Goal: Transaction & Acquisition: Purchase product/service

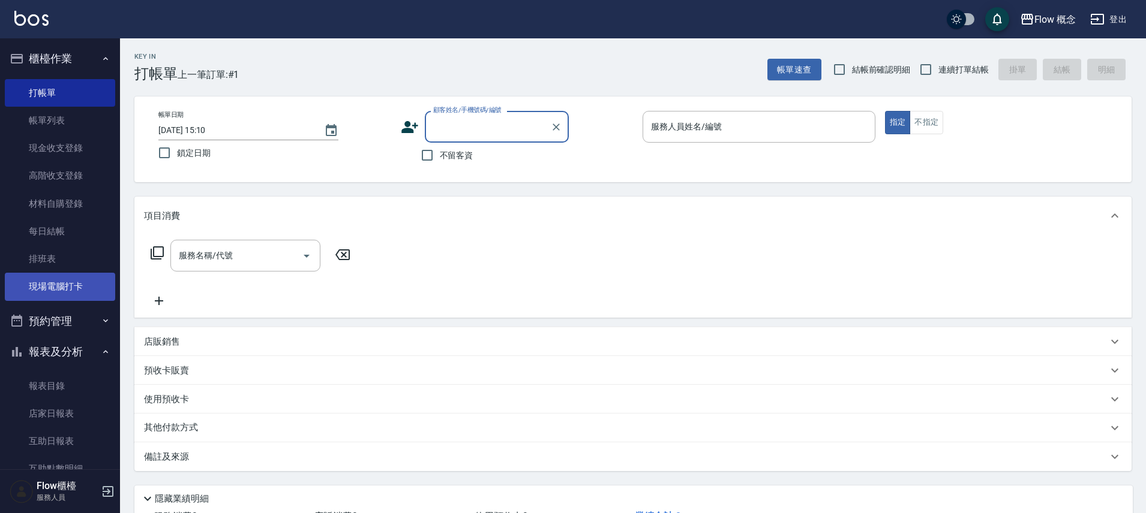
click at [32, 299] on link "現場電腦打卡" at bounding box center [60, 287] width 110 height 28
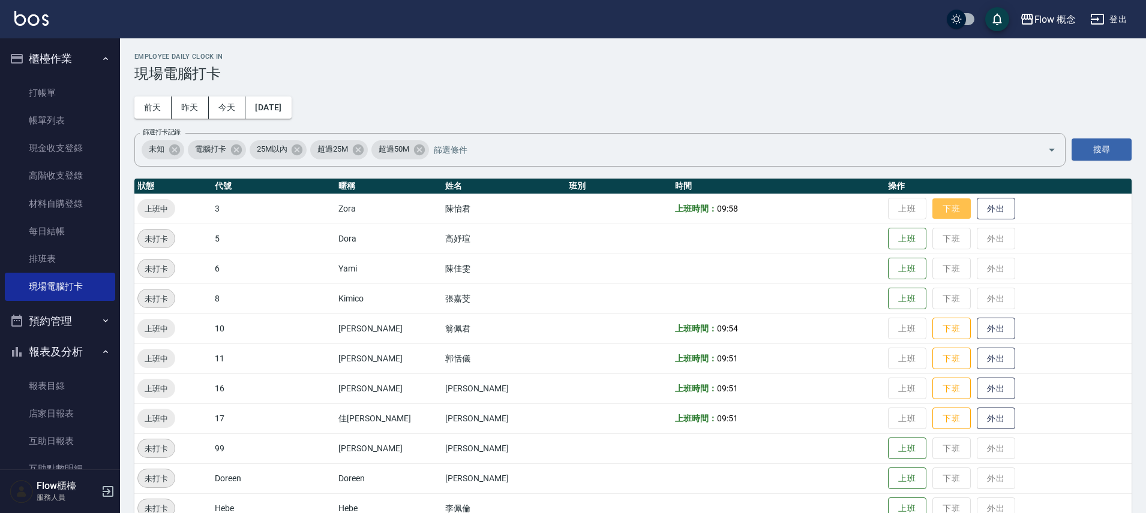
click at [932, 213] on button "下班" at bounding box center [951, 209] width 38 height 21
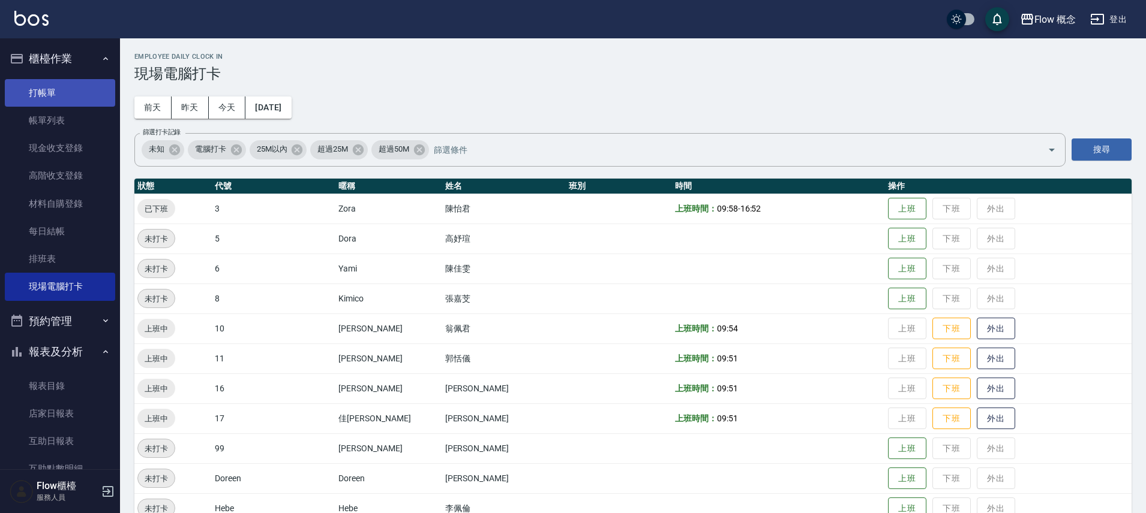
click at [67, 95] on link "打帳單" at bounding box center [60, 93] width 110 height 28
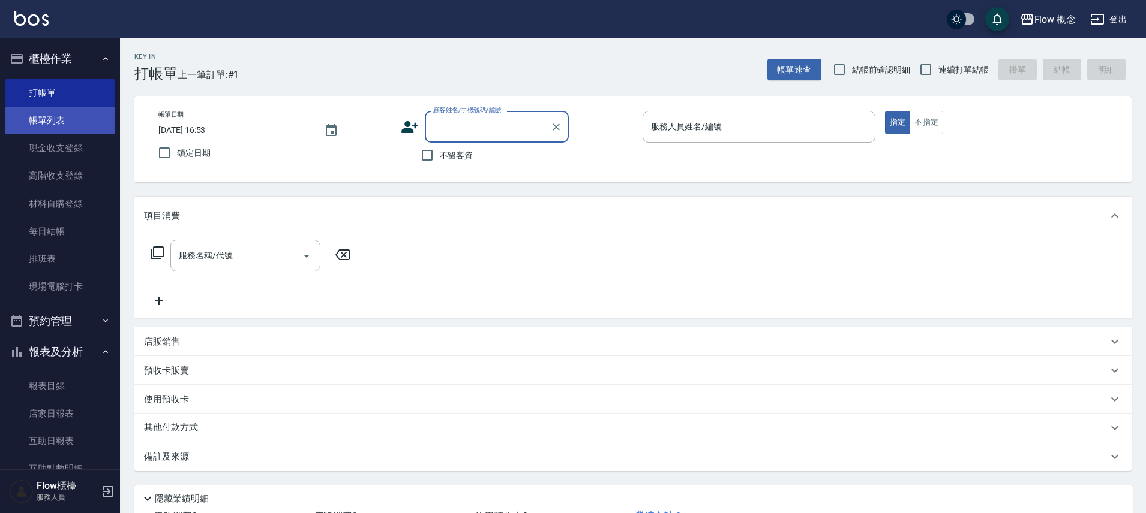
click at [83, 115] on link "帳單列表" at bounding box center [60, 121] width 110 height 28
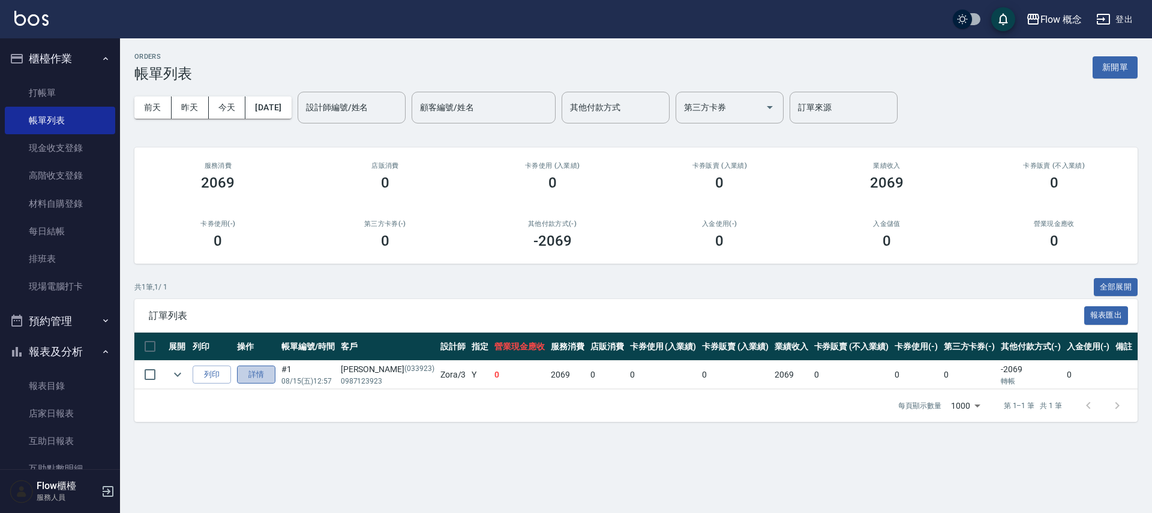
click at [261, 377] on link "詳情" at bounding box center [256, 375] width 38 height 19
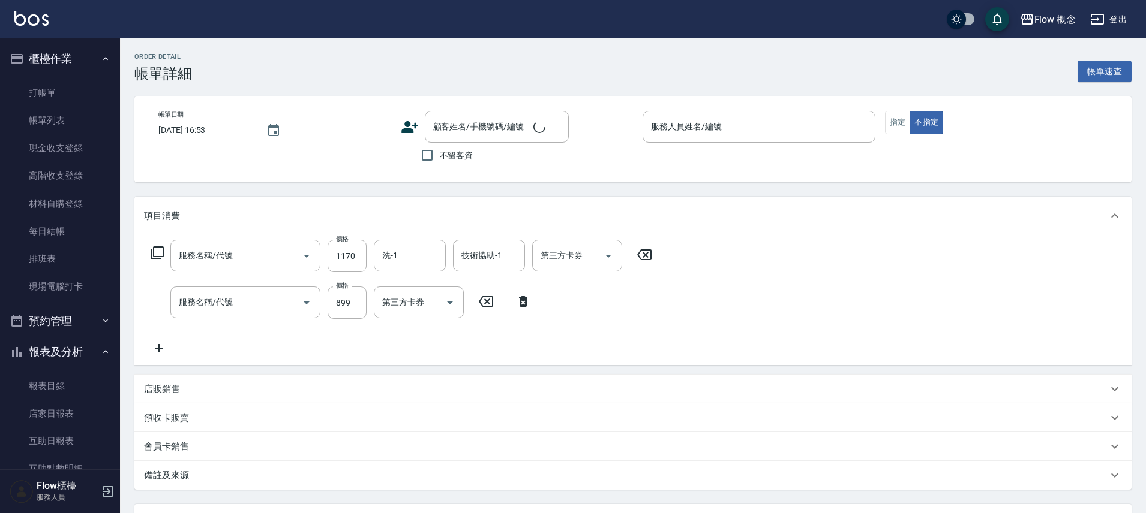
type input "基礎蘊髮(601)"
type input "髮質淨化(102)"
type input "[DATE] 12:57"
type input "Zora-3"
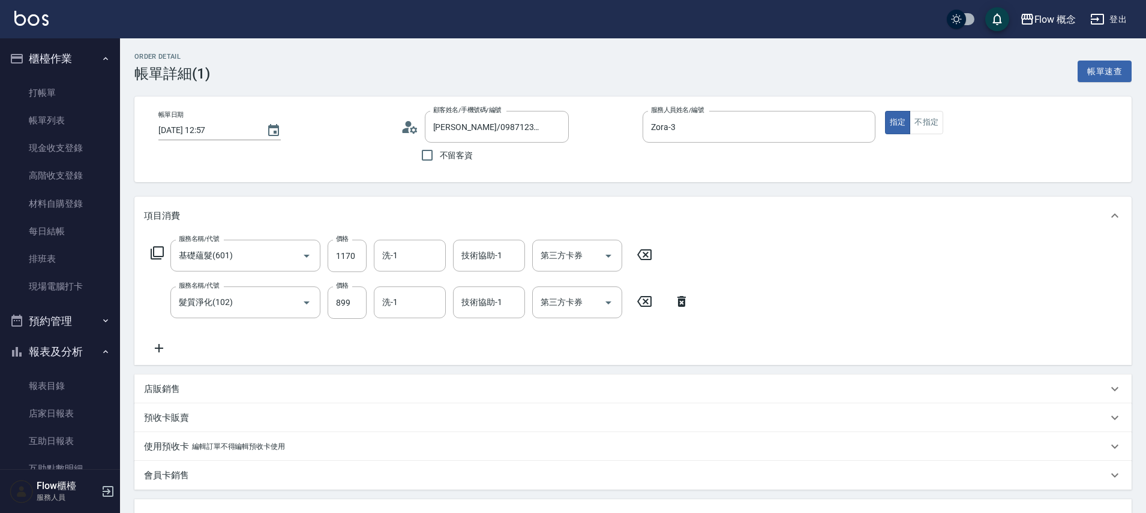
type input "[PERSON_NAME]/0987123923/033923"
click at [35, 92] on link "打帳單" at bounding box center [60, 93] width 110 height 28
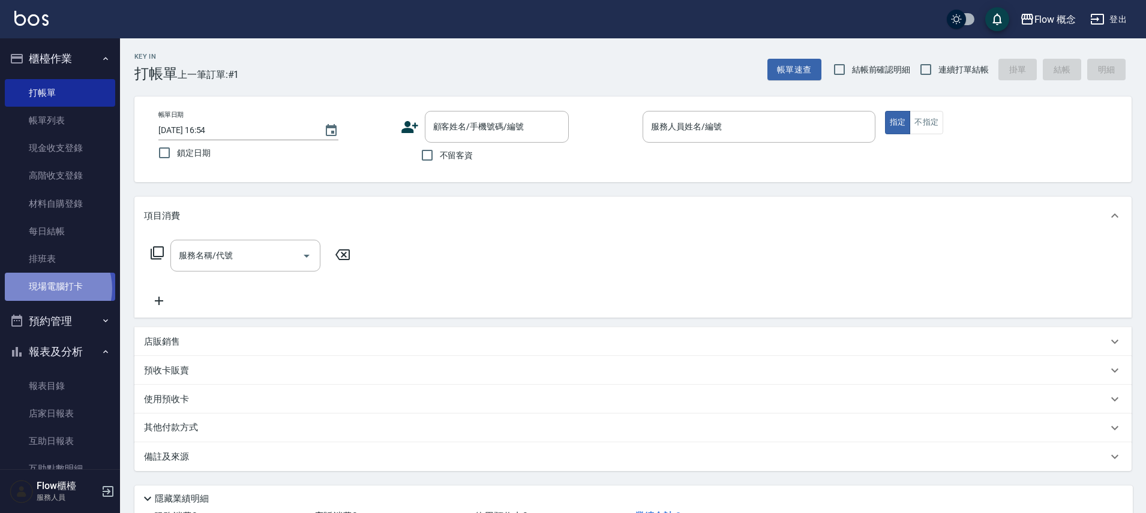
click at [49, 288] on link "現場電腦打卡" at bounding box center [60, 287] width 110 height 28
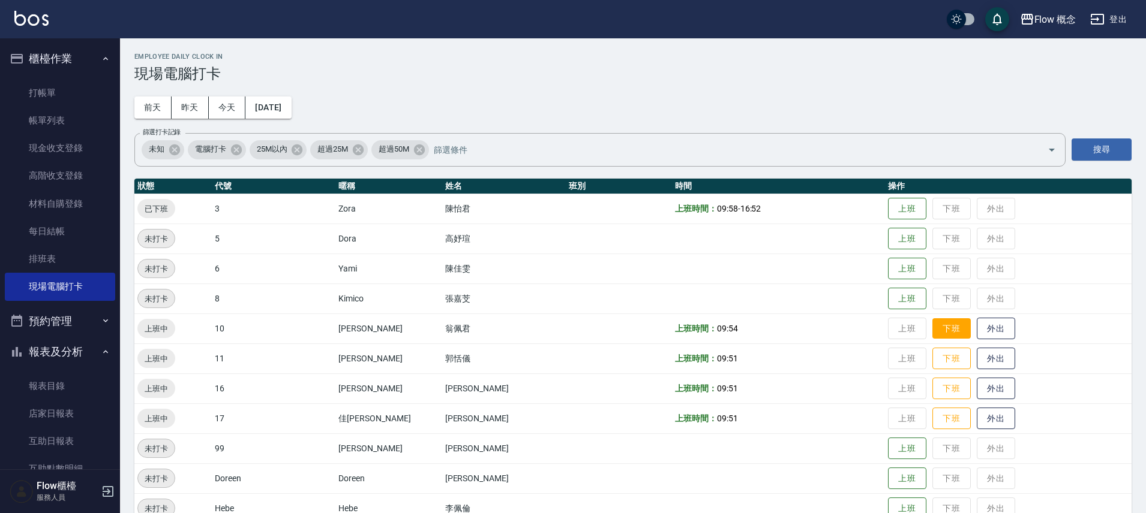
click at [932, 333] on button "下班" at bounding box center [951, 328] width 38 height 21
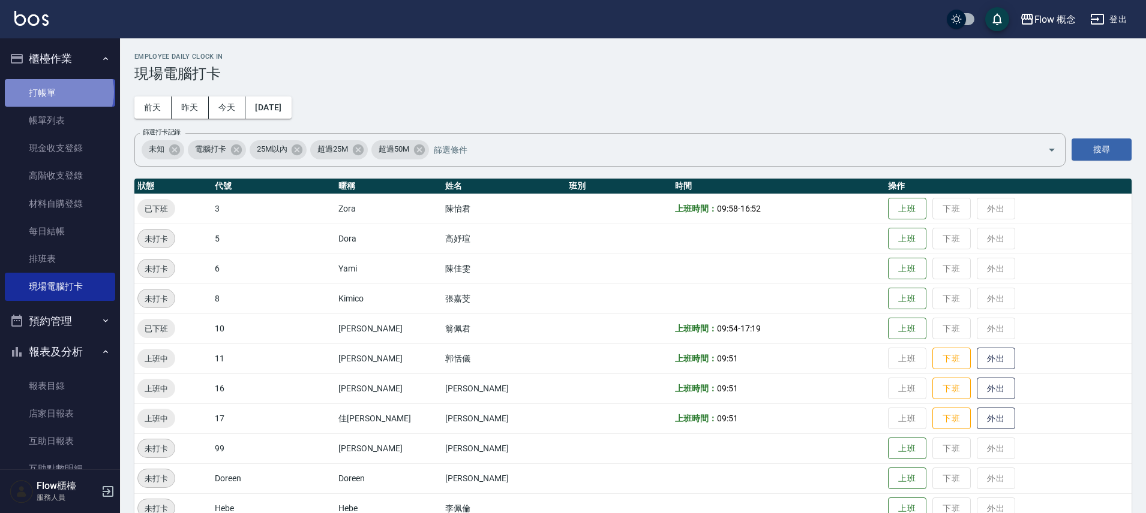
click at [58, 92] on link "打帳單" at bounding box center [60, 93] width 110 height 28
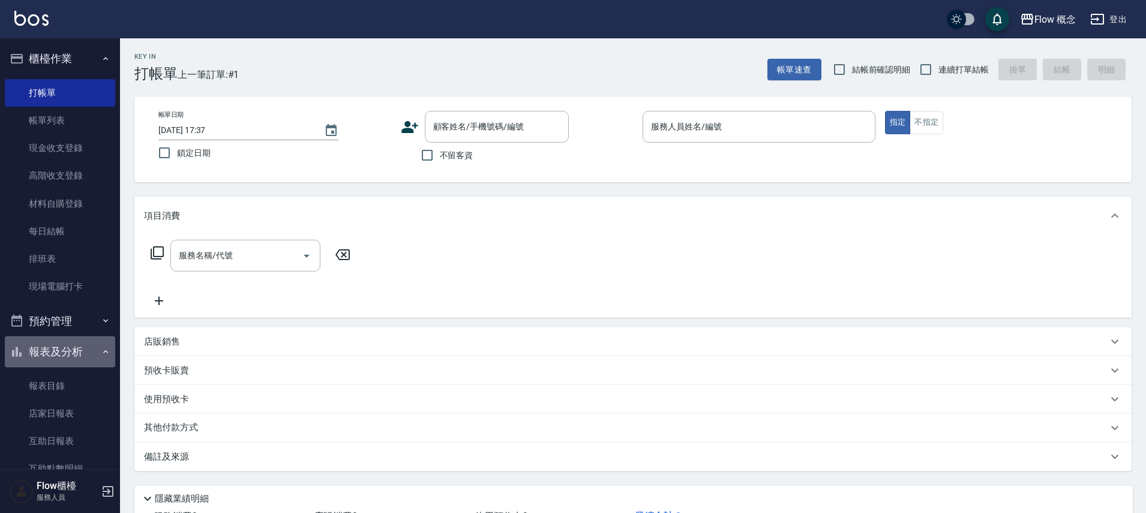
click at [74, 351] on button "報表及分析" at bounding box center [60, 351] width 110 height 31
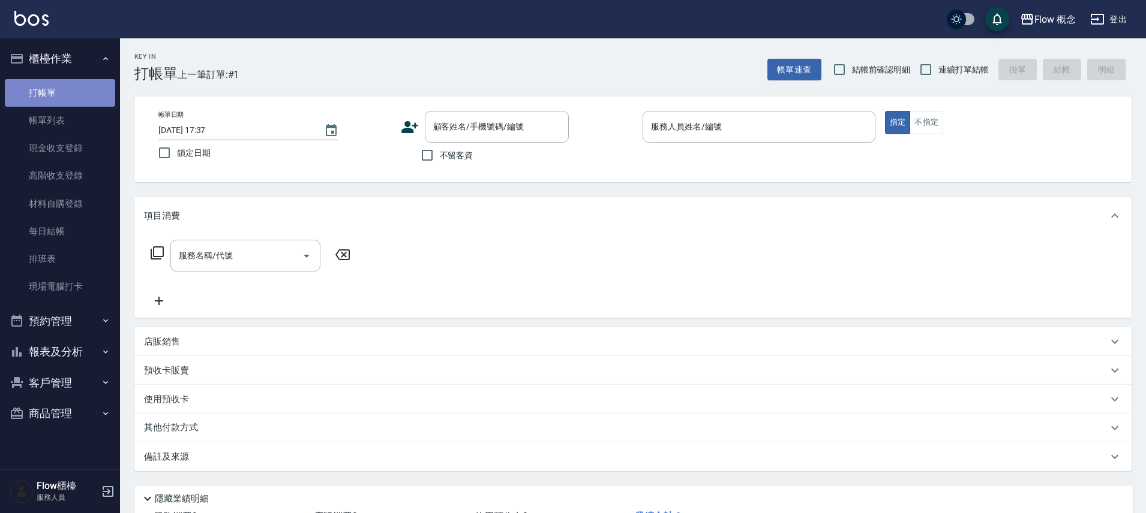
click at [77, 97] on link "打帳單" at bounding box center [60, 93] width 110 height 28
click at [45, 115] on link "帳單列表" at bounding box center [60, 121] width 110 height 28
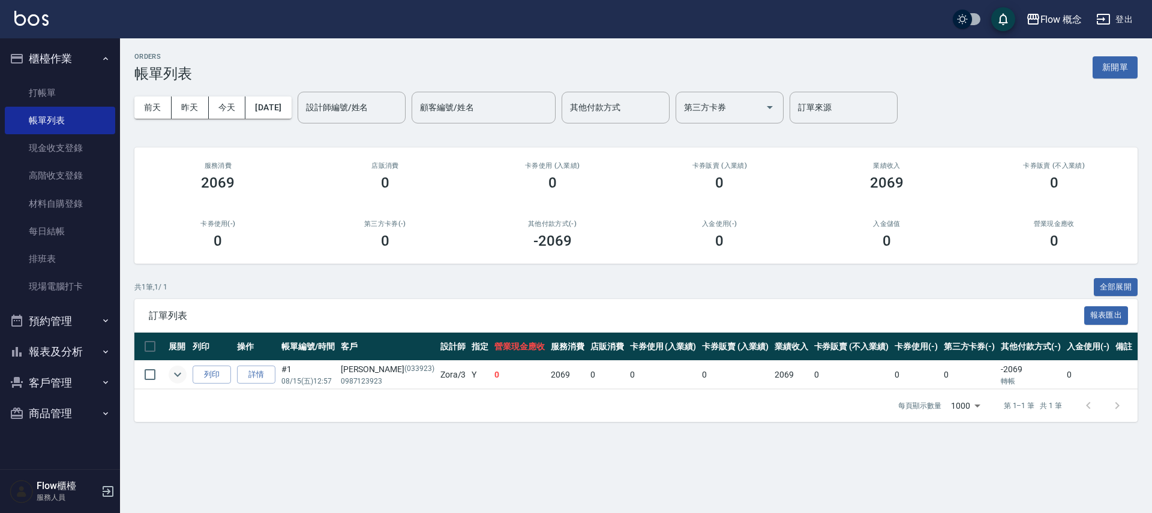
click at [181, 372] on icon "expand row" at bounding box center [177, 375] width 14 height 14
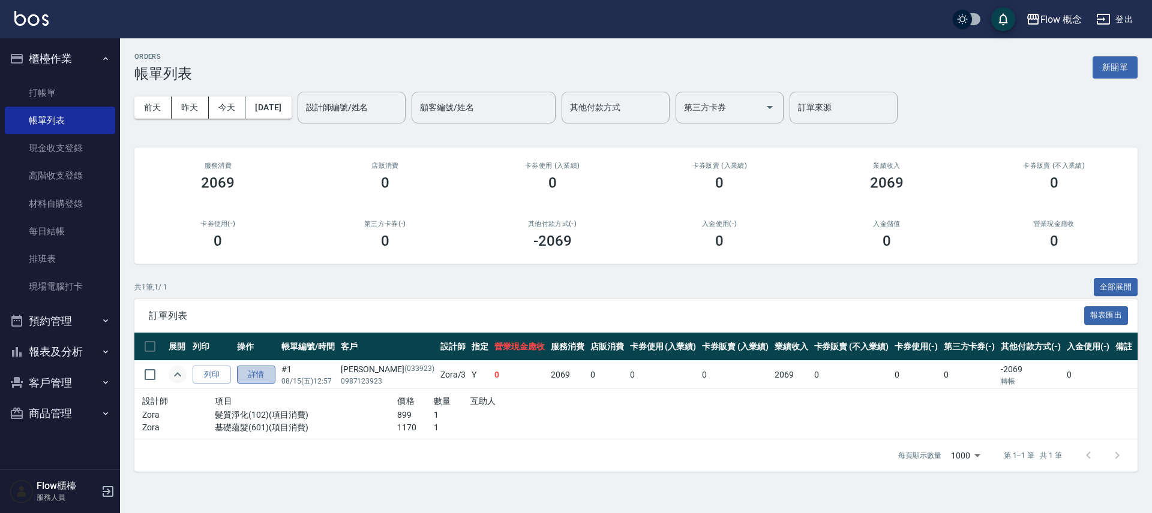
click at [269, 378] on link "詳情" at bounding box center [256, 375] width 38 height 19
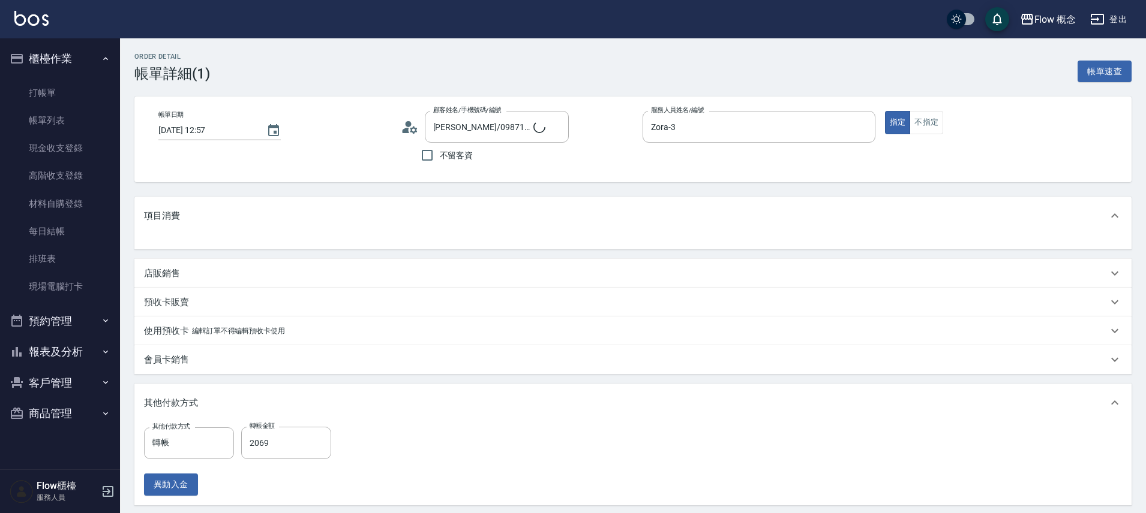
type input "[PERSON_NAME]/0987123923/033923"
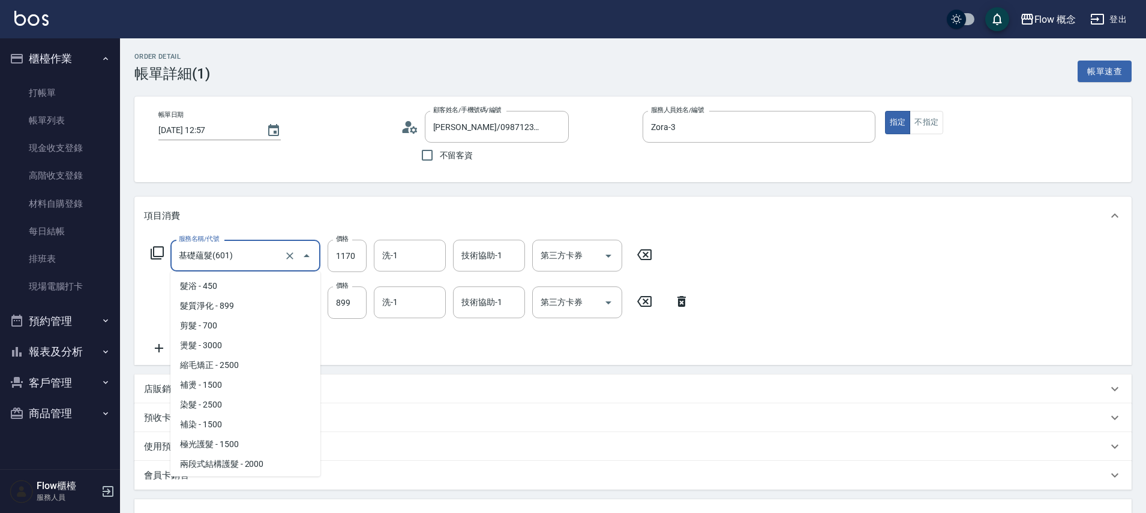
click at [265, 259] on input "基礎蘊髮(601)" at bounding box center [229, 255] width 106 height 21
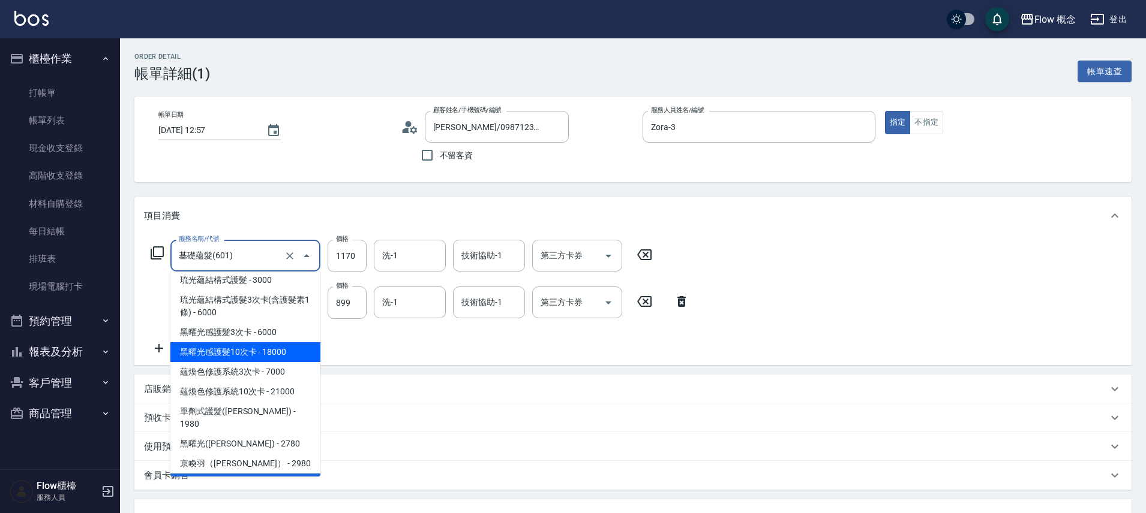
scroll to position [423, 0]
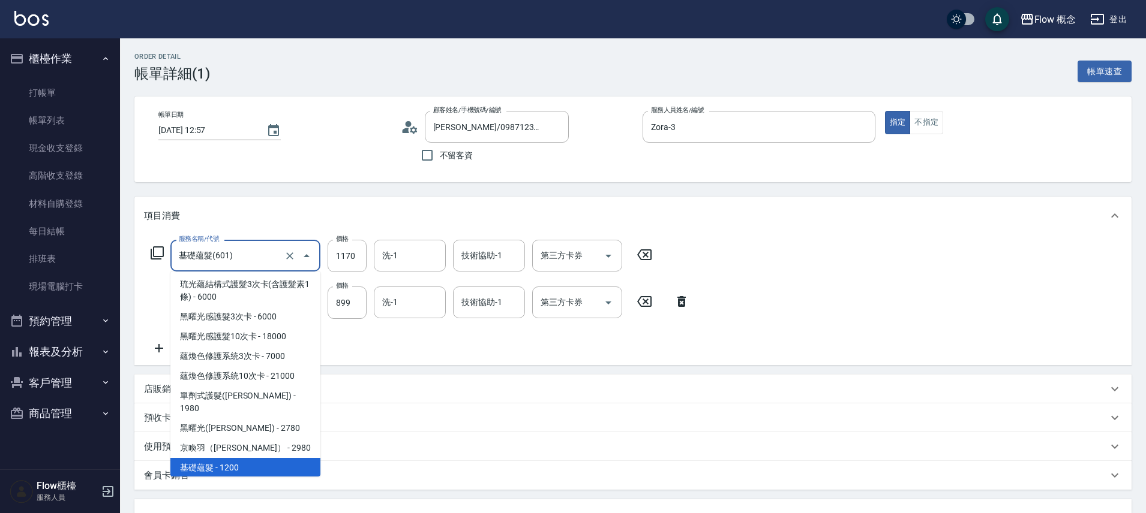
click at [261, 478] on span "深層蘊髮 - 1600" at bounding box center [245, 488] width 150 height 20
type input "深層蘊髮(602)"
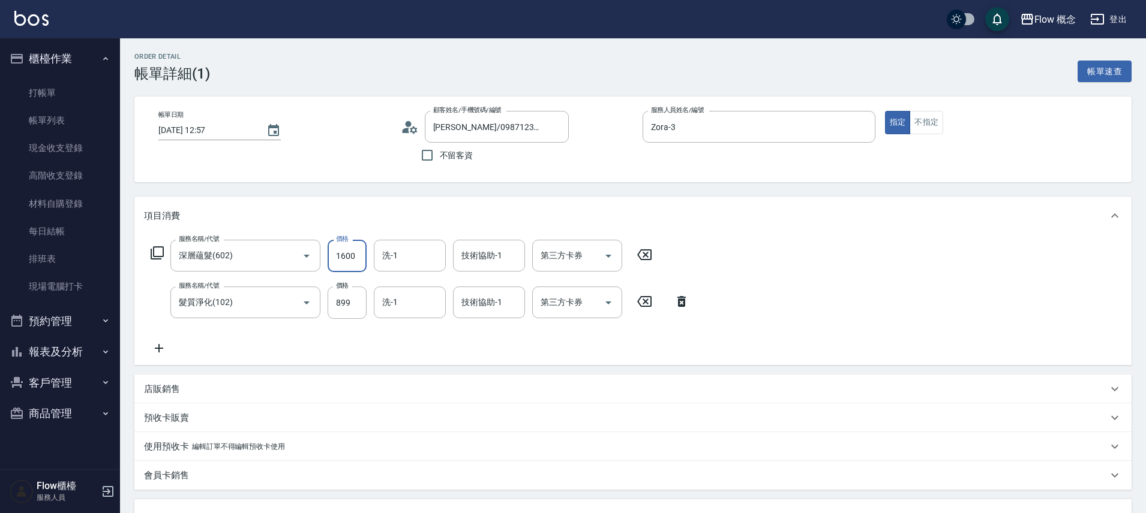
click at [345, 251] on input "1600" at bounding box center [346, 256] width 39 height 32
type input "0"
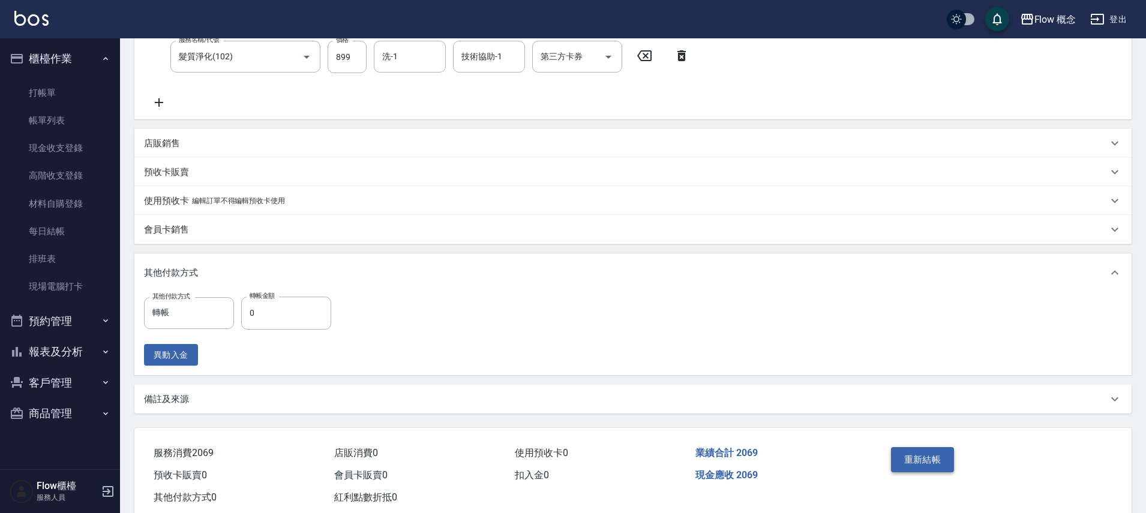
type input "1170"
click at [918, 457] on button "重新結帳" at bounding box center [923, 459] width 64 height 25
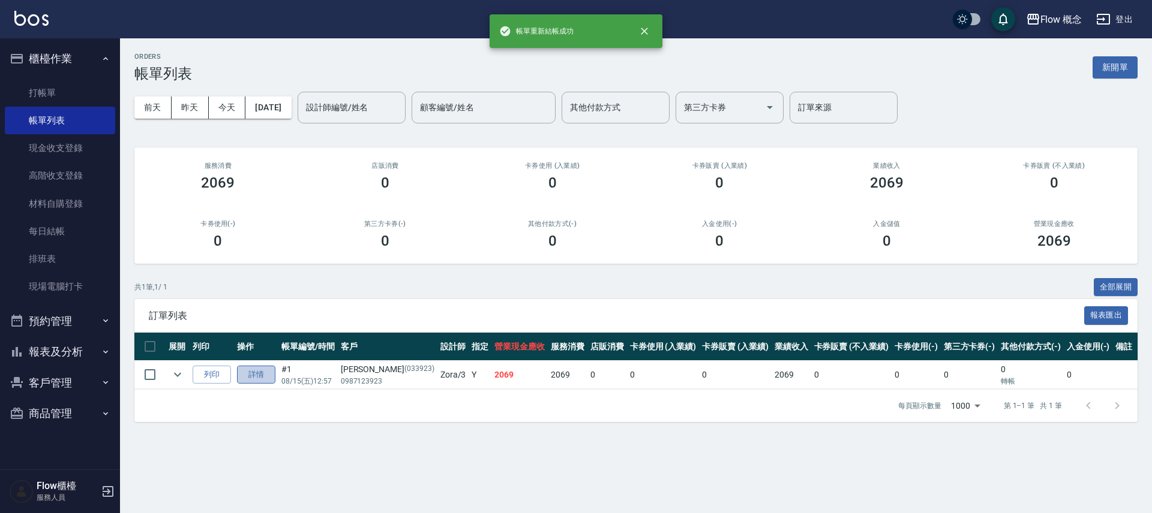
click at [265, 371] on link "詳情" at bounding box center [256, 375] width 38 height 19
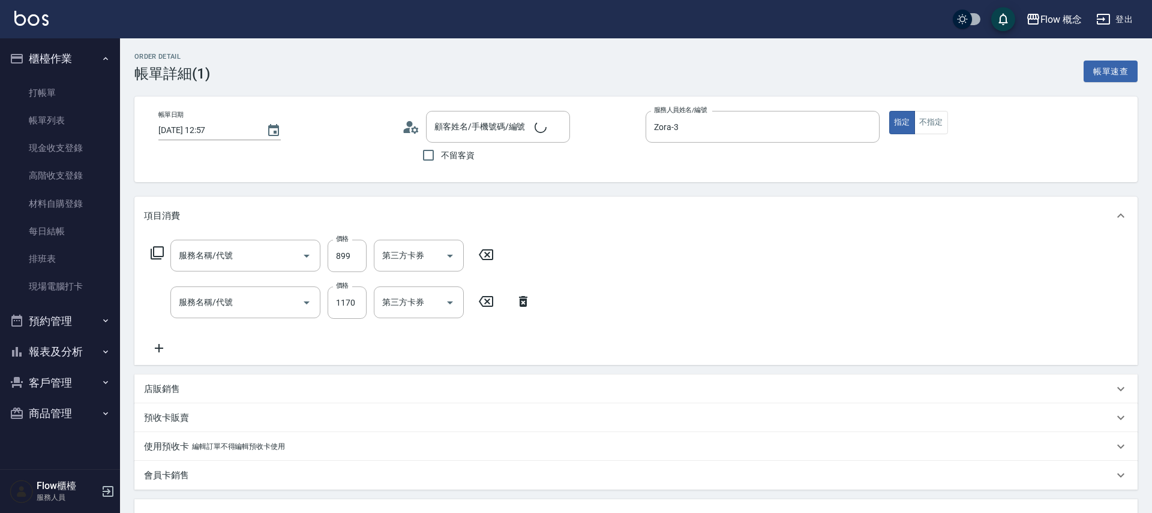
type input "[DATE] 12:57"
type input "Zora-3"
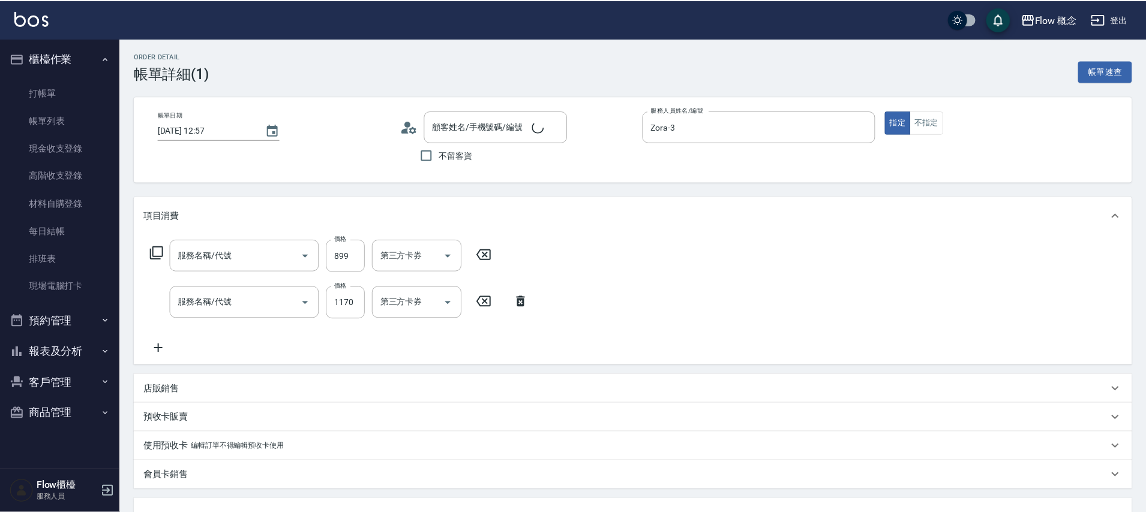
scroll to position [263, 0]
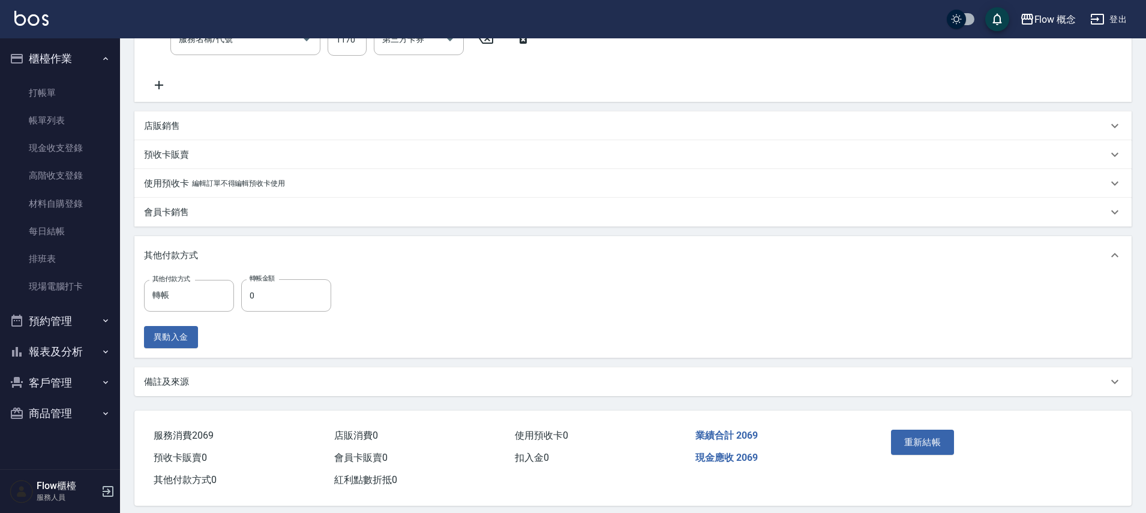
type input "[PERSON_NAME]/0987123923/033923"
type input "髮質淨化(102)"
type input "深層蘊髮(602)"
click at [275, 294] on input "0" at bounding box center [286, 295] width 90 height 32
type input "2069"
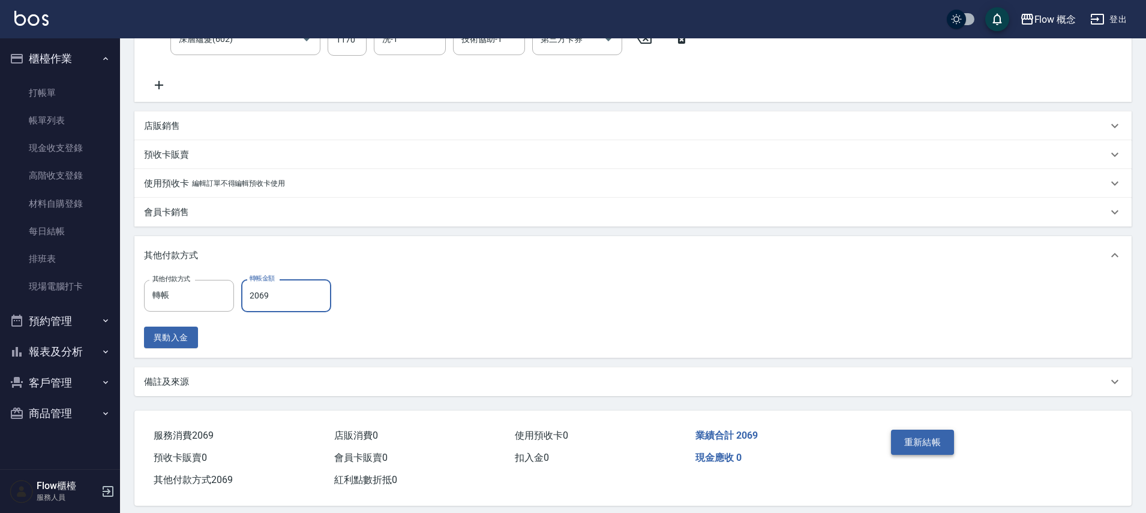
click at [940, 434] on button "重新結帳" at bounding box center [923, 442] width 64 height 25
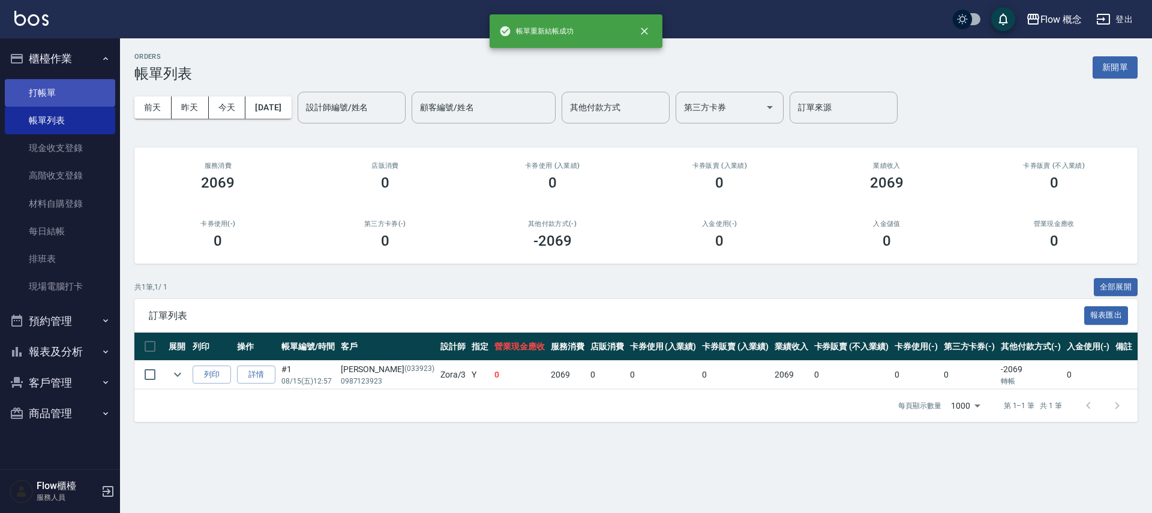
click at [79, 98] on link "打帳單" at bounding box center [60, 93] width 110 height 28
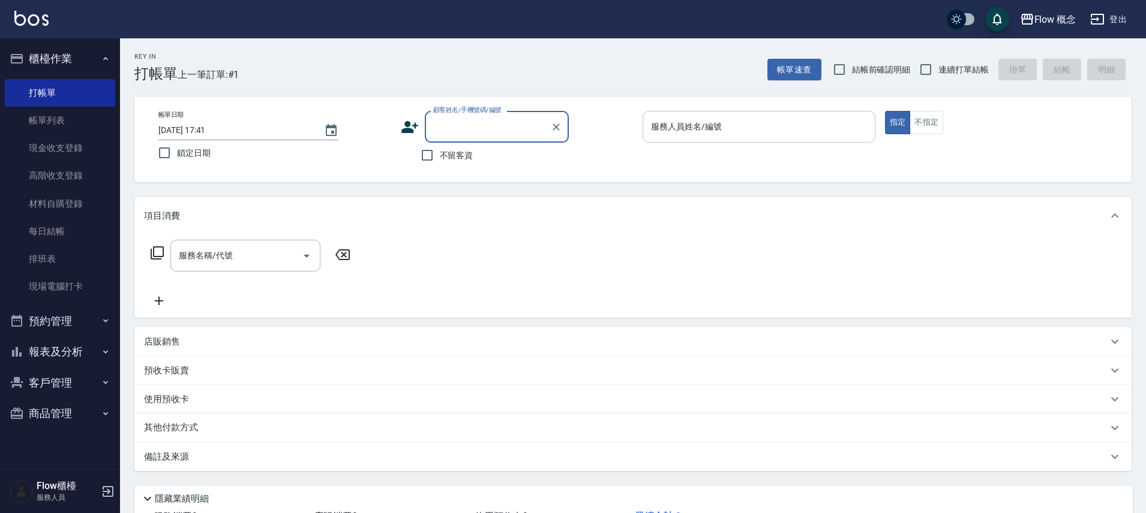
click at [672, 125] on input "服務人員姓名/編號" at bounding box center [759, 126] width 222 height 21
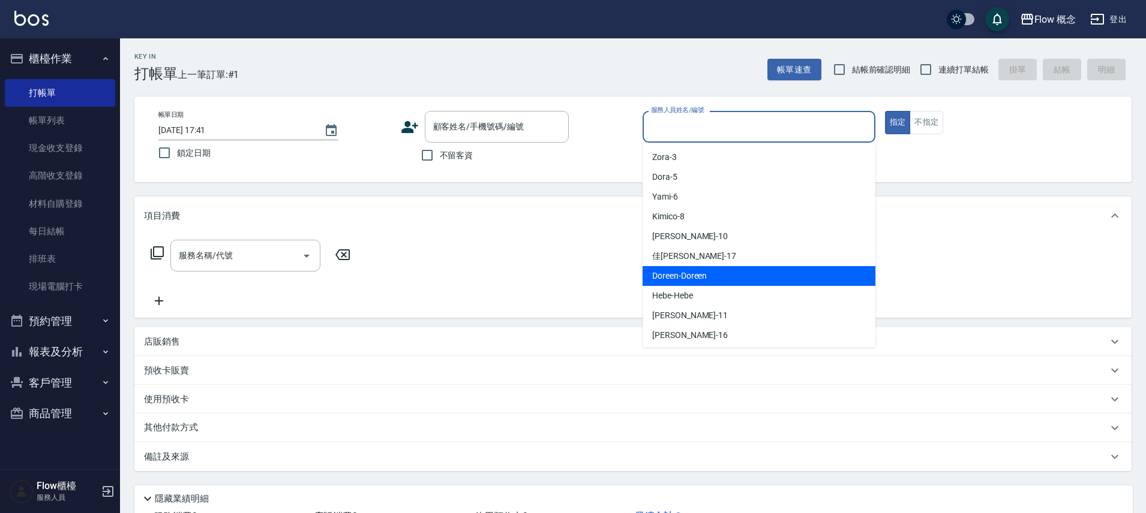
click at [701, 275] on span "Doreen -Doreen" at bounding box center [679, 276] width 55 height 13
type input "Doreen-Doreen"
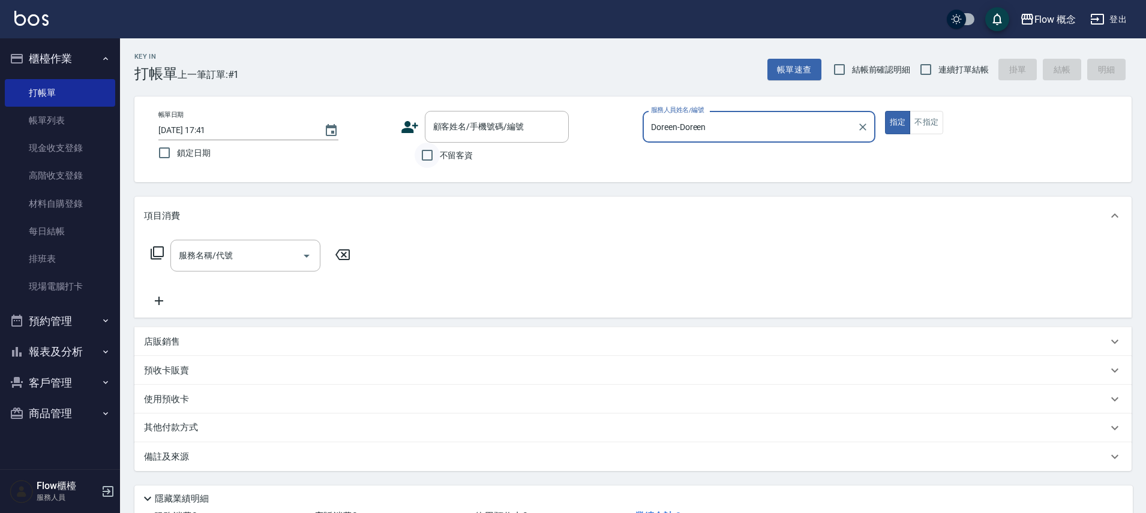
click at [431, 154] on input "不留客資" at bounding box center [426, 155] width 25 height 25
checkbox input "true"
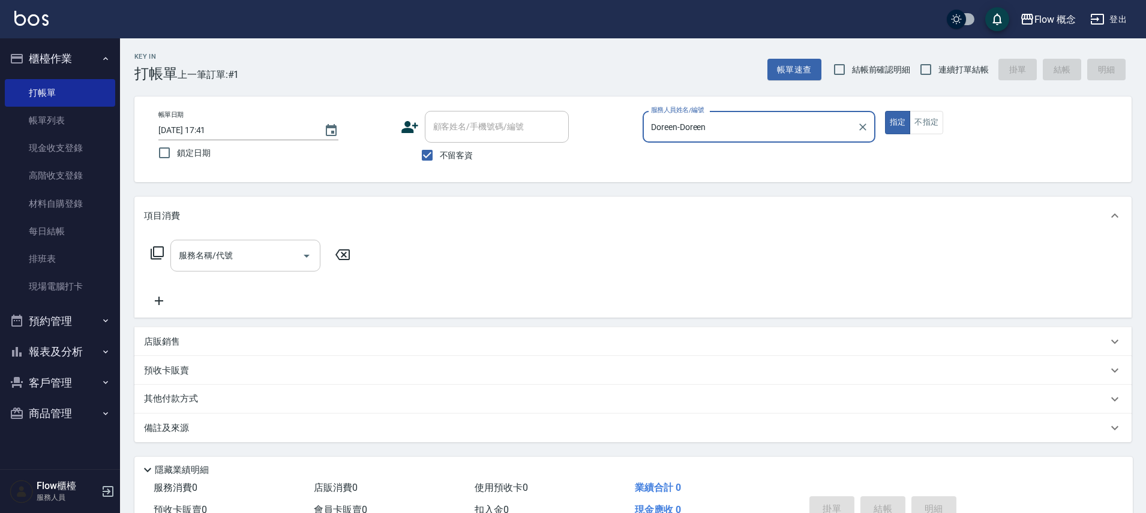
click at [193, 256] on input "服務名稱/代號" at bounding box center [236, 255] width 121 height 21
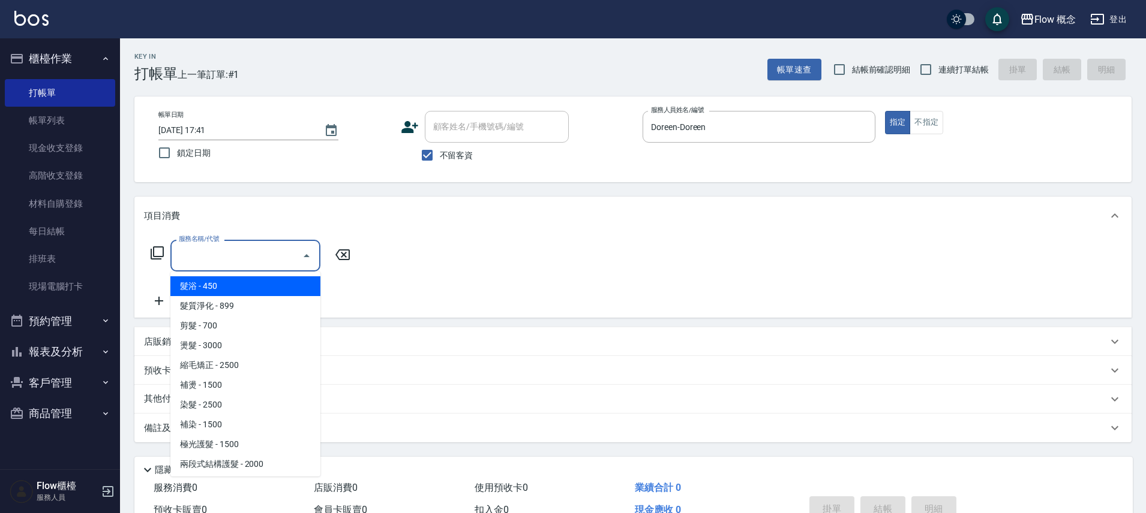
click at [231, 290] on span "髮浴 - 450" at bounding box center [245, 286] width 150 height 20
type input "髮浴 (101)"
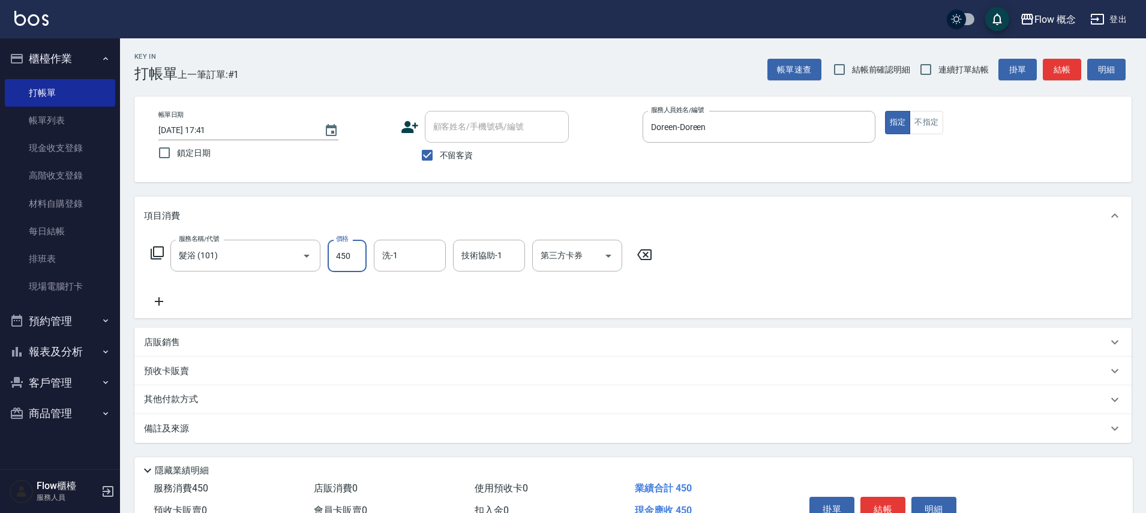
click at [345, 256] on input "450" at bounding box center [346, 256] width 39 height 32
type input "400"
click at [160, 302] on icon at bounding box center [159, 301] width 30 height 14
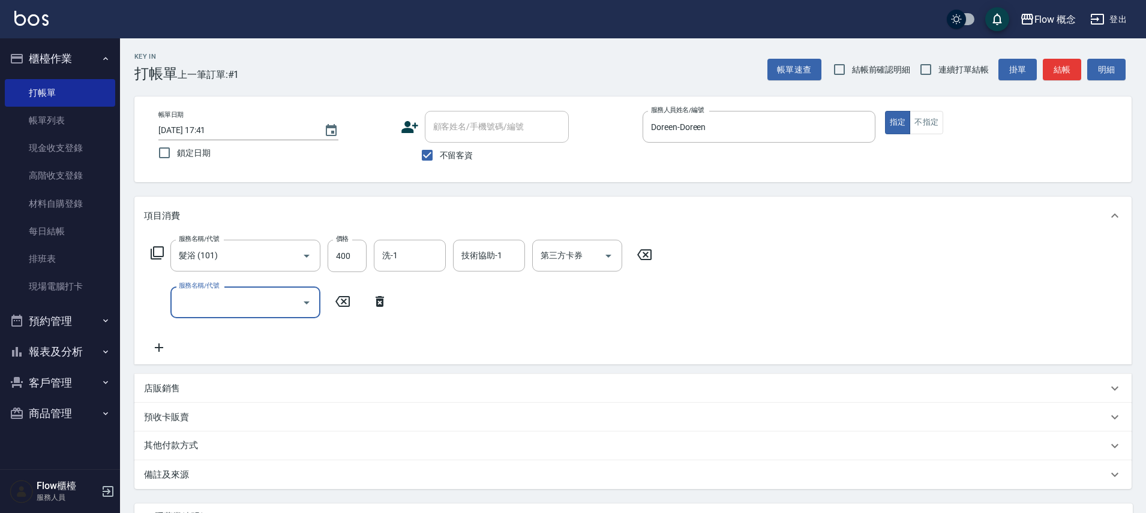
click at [229, 305] on input "服務名稱/代號" at bounding box center [236, 302] width 121 height 21
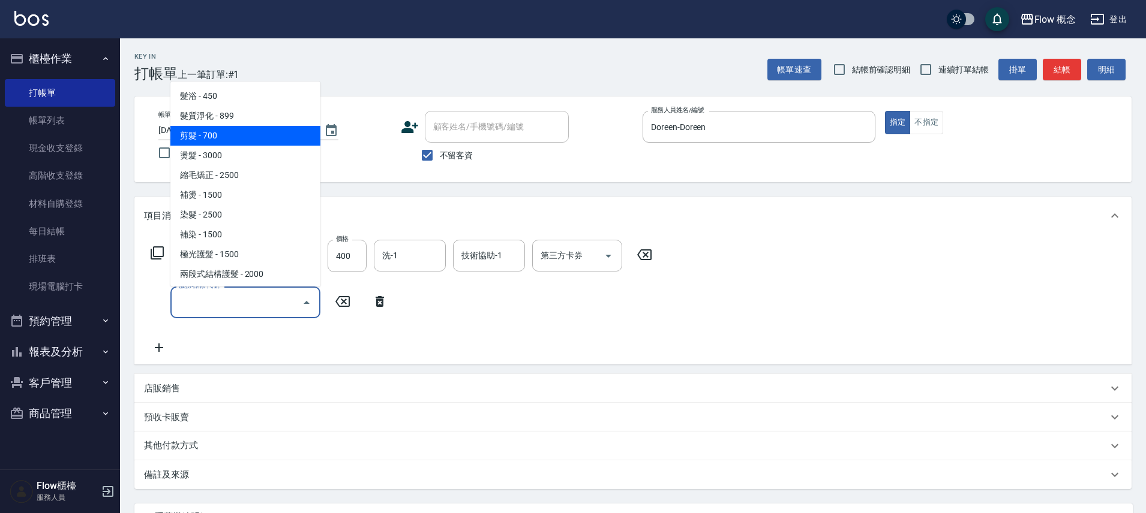
click at [206, 141] on span "剪髮 - 700" at bounding box center [245, 136] width 150 height 20
type input "剪髮(201)"
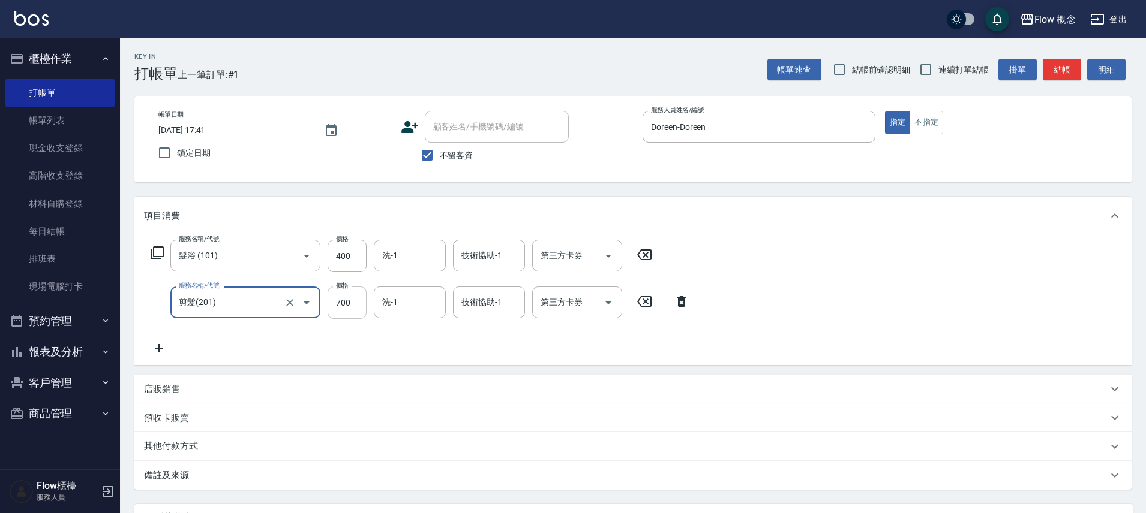
click at [347, 306] on input "700" at bounding box center [346, 303] width 39 height 32
type input "100"
click at [779, 291] on div "服務名稱/代號 髮浴 (101) 服務名稱/代號 價格 400 價格 洗-1 洗-1 技術協助-1 技術協助-1 第三方卡券 第三方卡券 服務名稱/代號 剪髮…" at bounding box center [632, 300] width 997 height 130
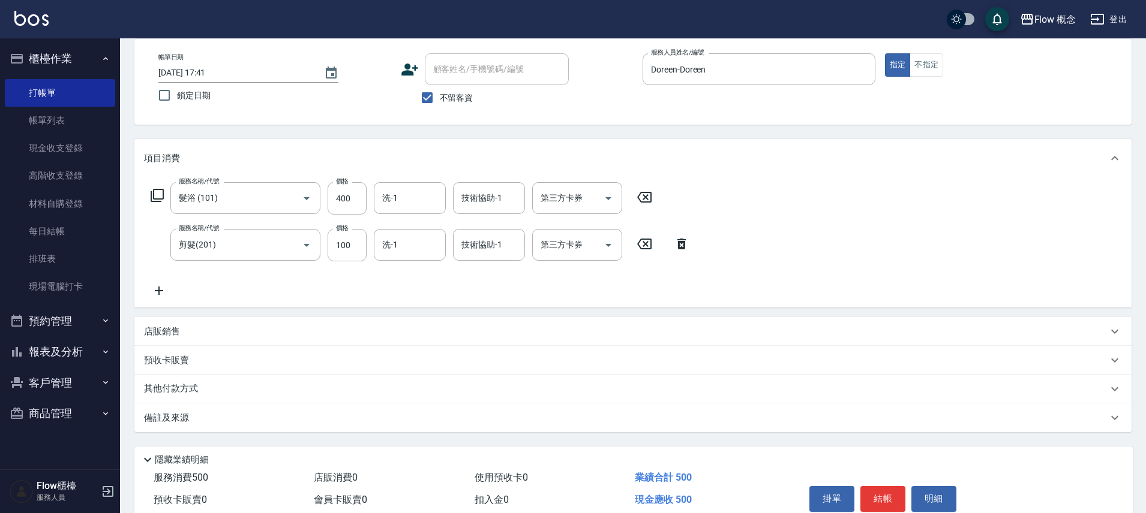
scroll to position [112, 0]
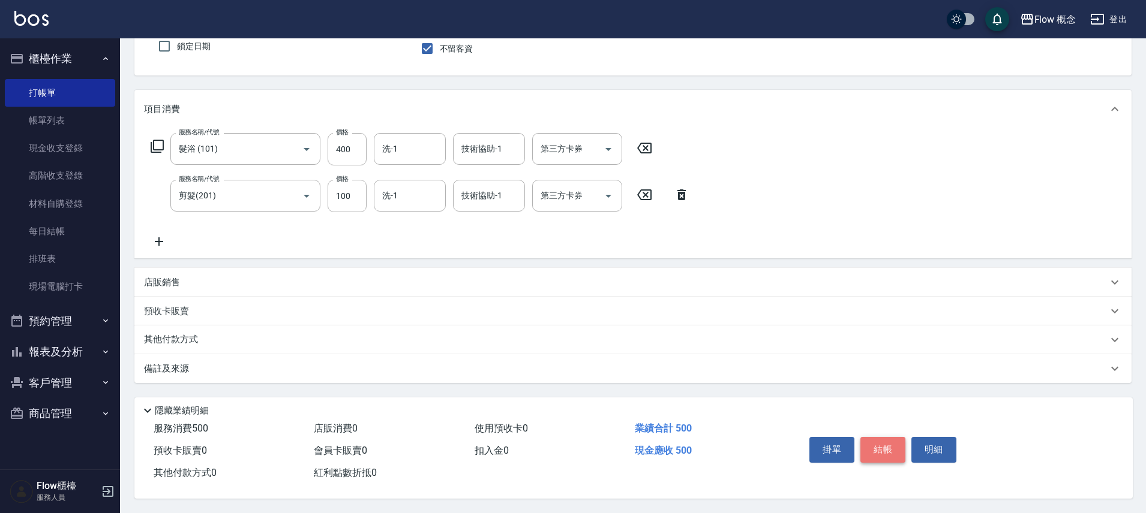
click at [873, 449] on button "結帳" at bounding box center [882, 449] width 45 height 25
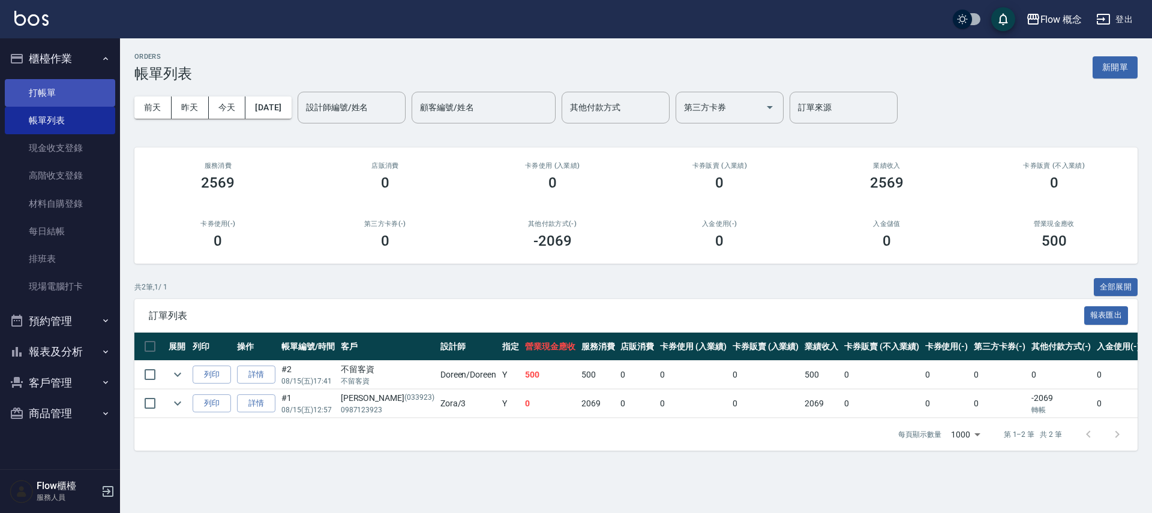
click at [100, 97] on link "打帳單" at bounding box center [60, 93] width 110 height 28
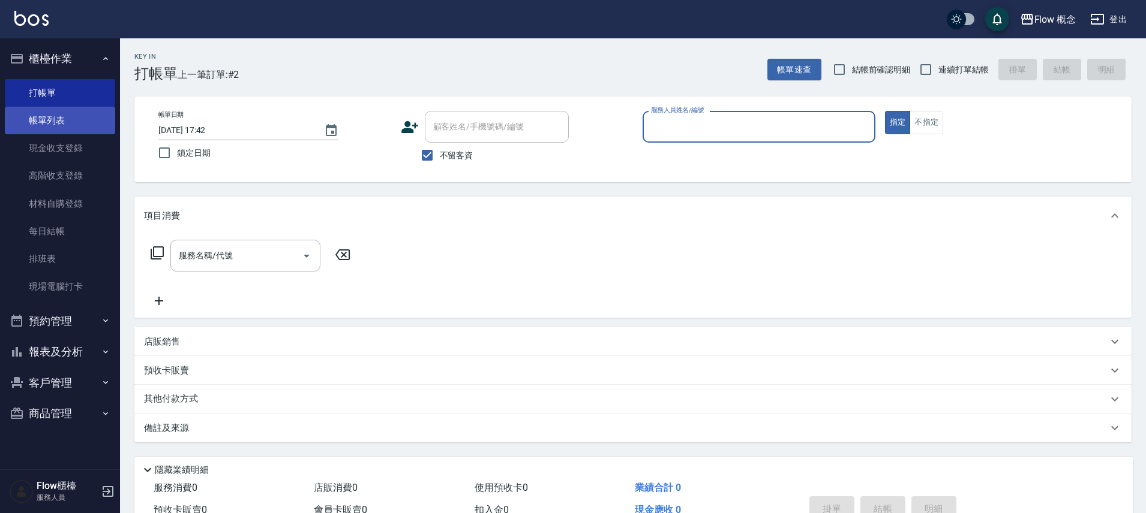
click at [61, 132] on link "帳單列表" at bounding box center [60, 121] width 110 height 28
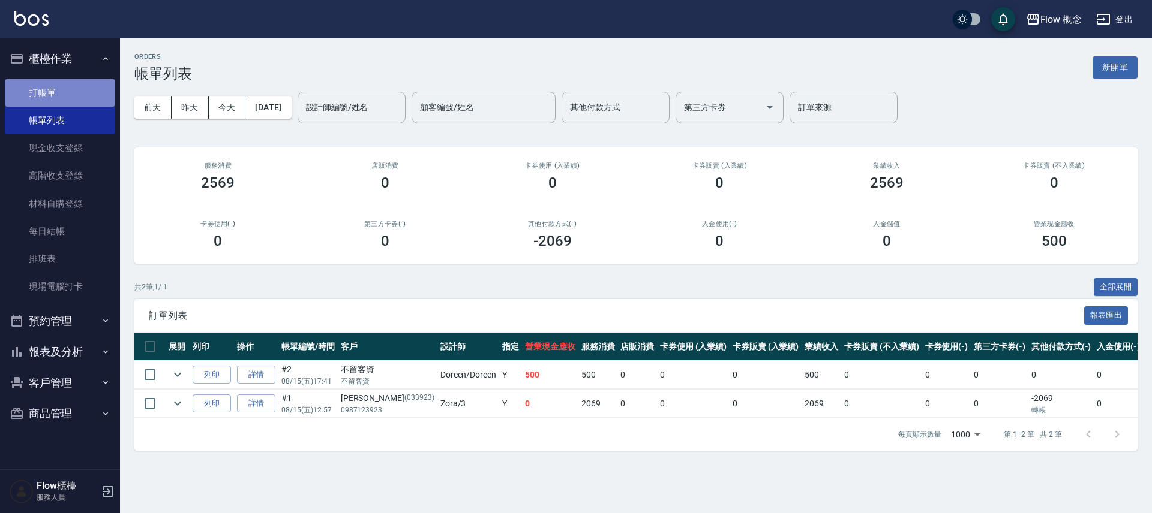
click at [65, 83] on link "打帳單" at bounding box center [60, 93] width 110 height 28
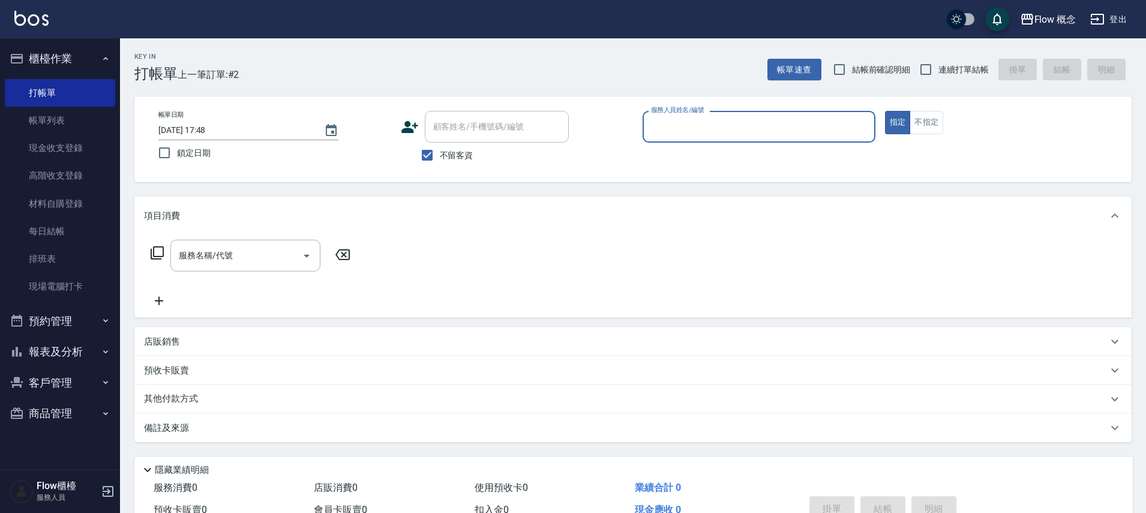
click at [91, 70] on button "櫃檯作業" at bounding box center [60, 58] width 110 height 31
